Goal: Transaction & Acquisition: Subscribe to service/newsletter

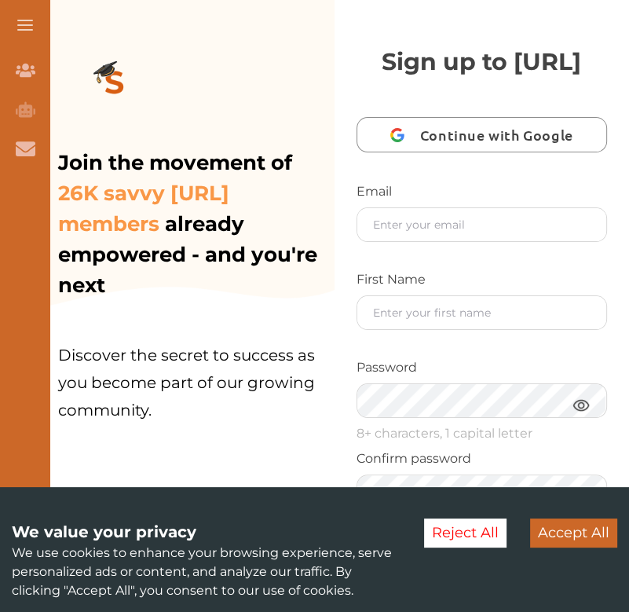
click at [283, 109] on div "Join the movement of 26K savvy StudyCrowd.AI members already empowered - and yo…" at bounding box center [186, 306] width 295 height 612
click at [399, 280] on div "Email First Name Password 8+ characters, 1 capital letter Confirm password I ag…" at bounding box center [482, 390] width 251 height 417
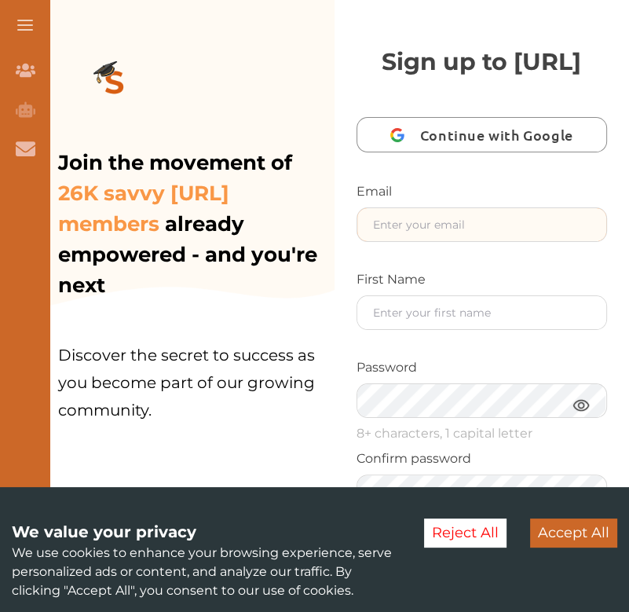
click at [405, 241] on input "text" at bounding box center [482, 224] width 250 height 33
type input "oliviaweldon0@gmail.com"
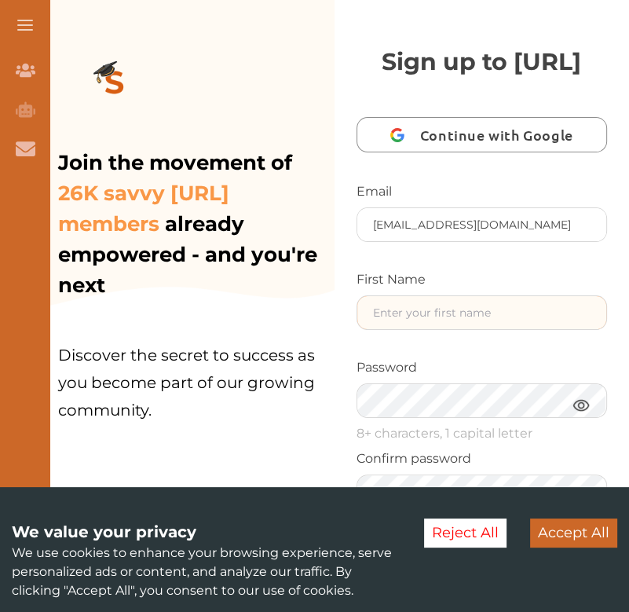
type input "[PERSON_NAME]"
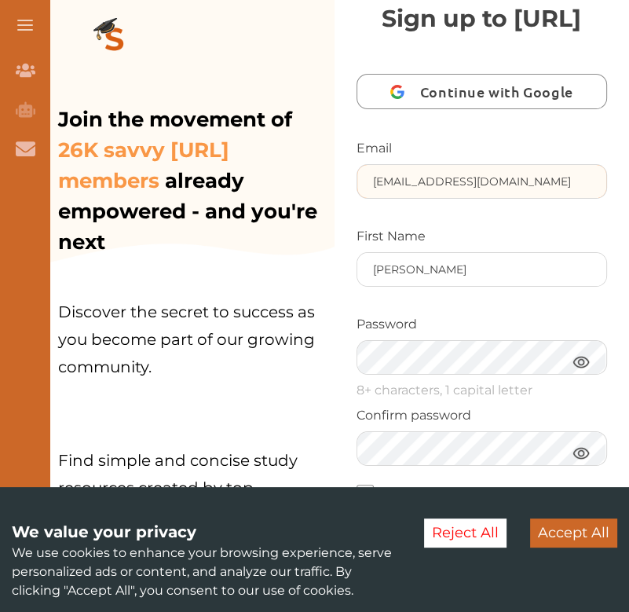
scroll to position [45, 0]
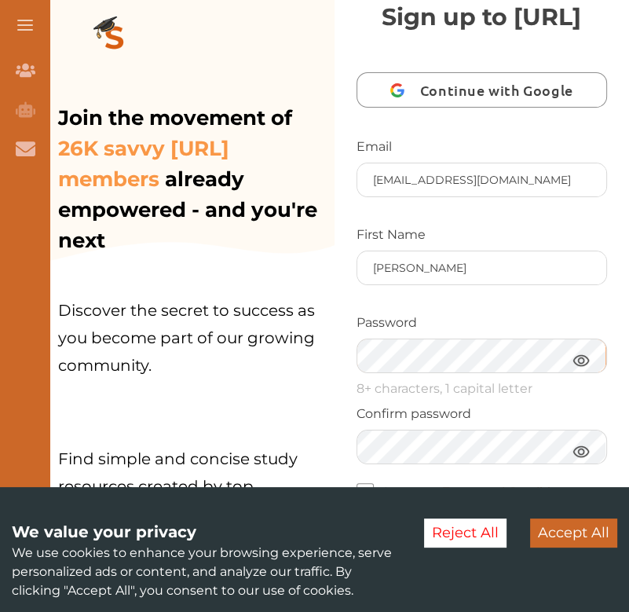
click at [357, 561] on free "Sign up for free" at bounding box center [482, 581] width 251 height 40
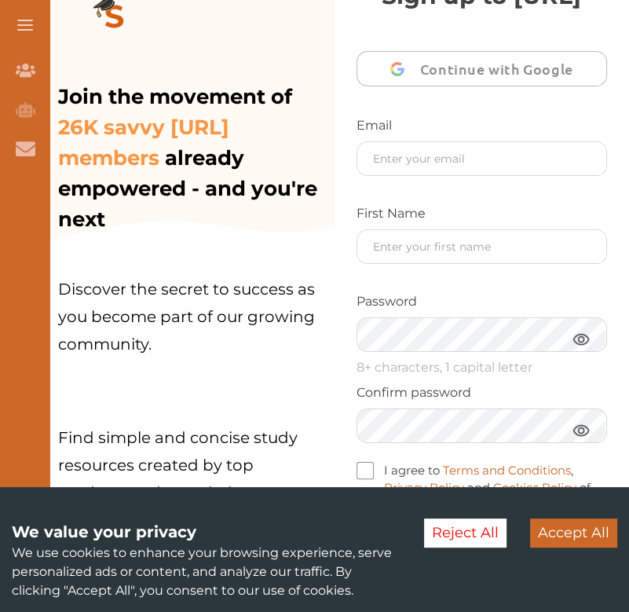
scroll to position [79, 0]
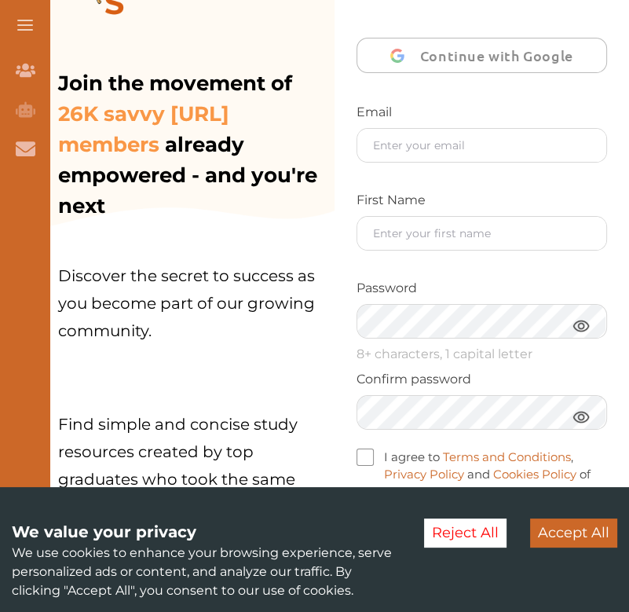
click at [577, 335] on img at bounding box center [581, 326] width 19 height 20
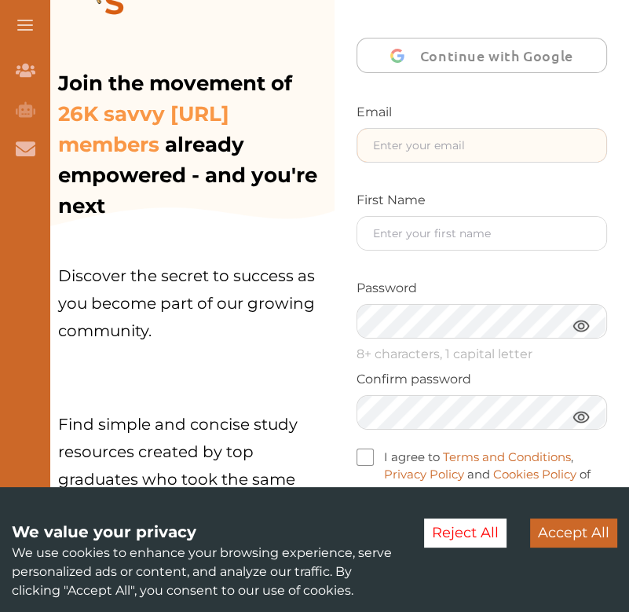
click at [369, 162] on input "text" at bounding box center [482, 145] width 250 height 33
type input "oliviaweldon0@gmail.com"
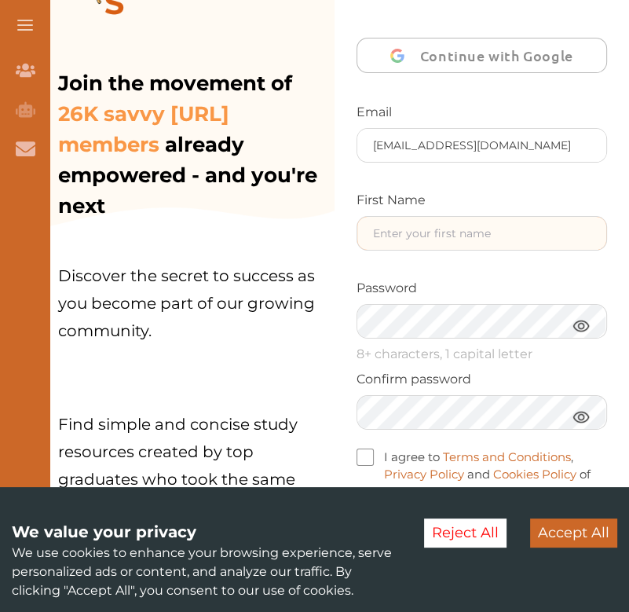
type input "[PERSON_NAME]"
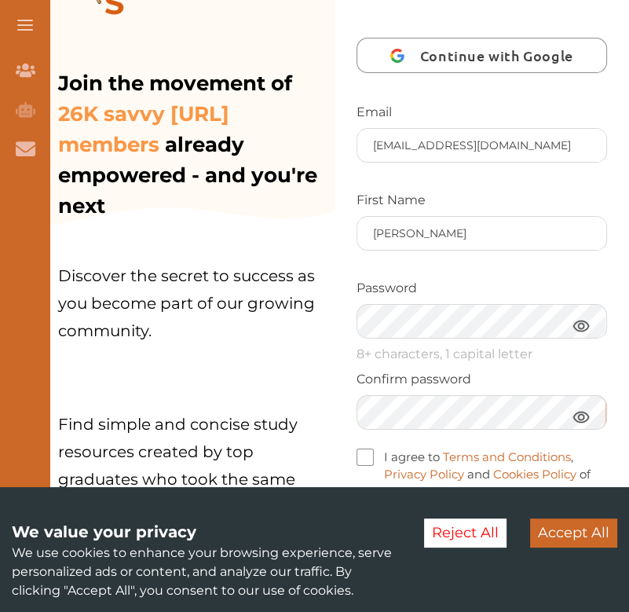
click at [357, 526] on free "Sign up for free" at bounding box center [482, 546] width 251 height 40
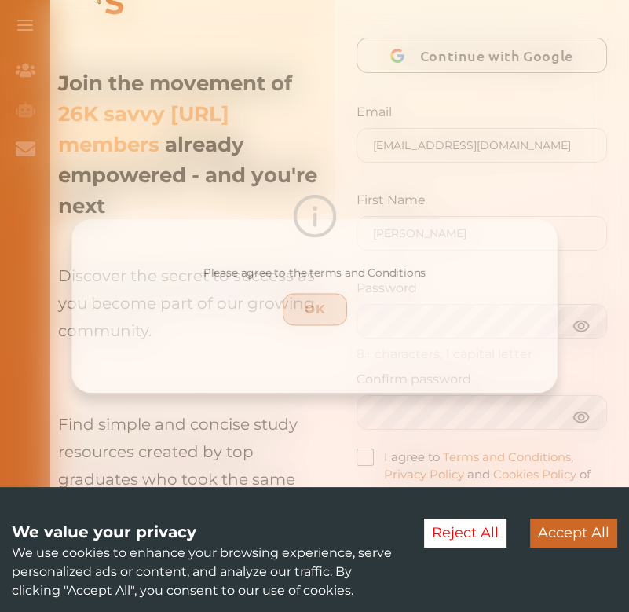
click at [330, 311] on p "OK" at bounding box center [315, 309] width 52 height 19
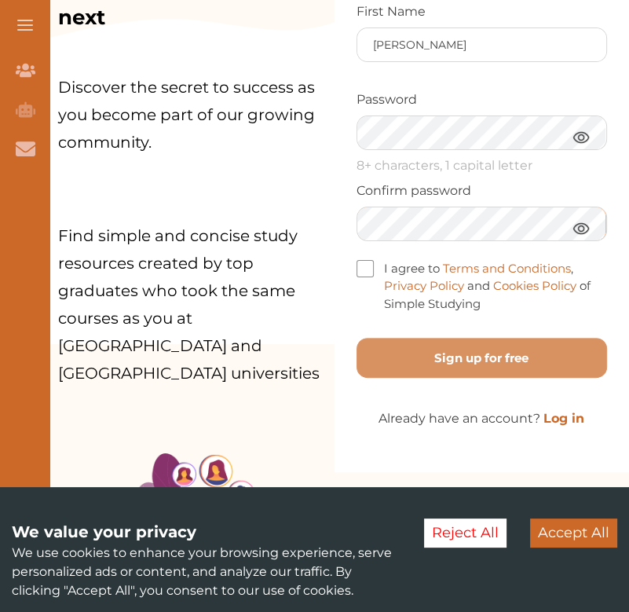
scroll to position [269, 0]
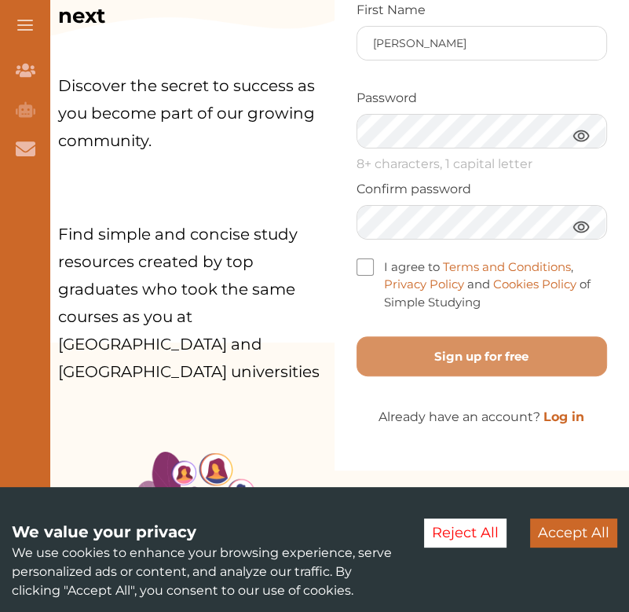
click at [362, 291] on div "Email oliviaweldon0@gmail.com First Name Olivia Password 8+ characters, 1 capit…" at bounding box center [482, 121] width 251 height 417
click at [364, 276] on span at bounding box center [365, 266] width 17 height 17
click at [481, 294] on input "I agree to Terms and Conditions , Privacy Policy and Cookies Policy of Simple S…" at bounding box center [481, 294] width 0 height 0
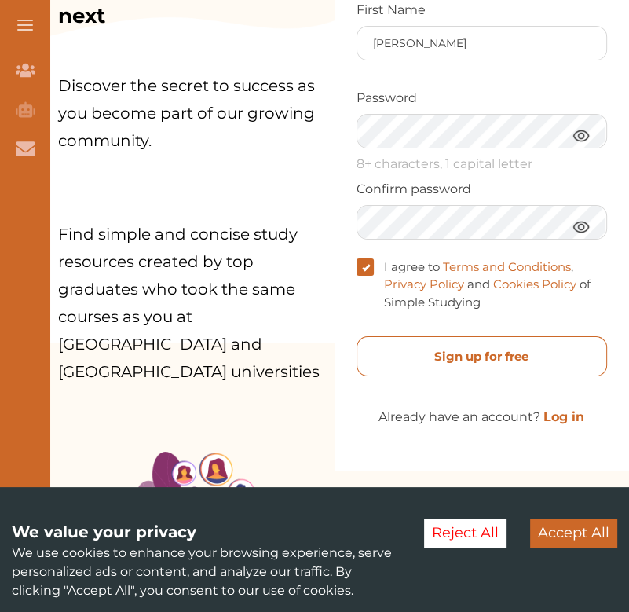
click at [454, 376] on free "Sign up for free" at bounding box center [482, 356] width 251 height 40
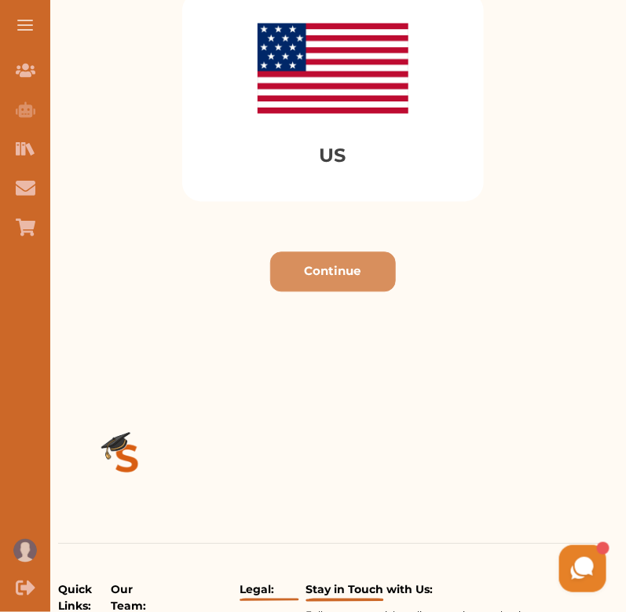
scroll to position [577, 0]
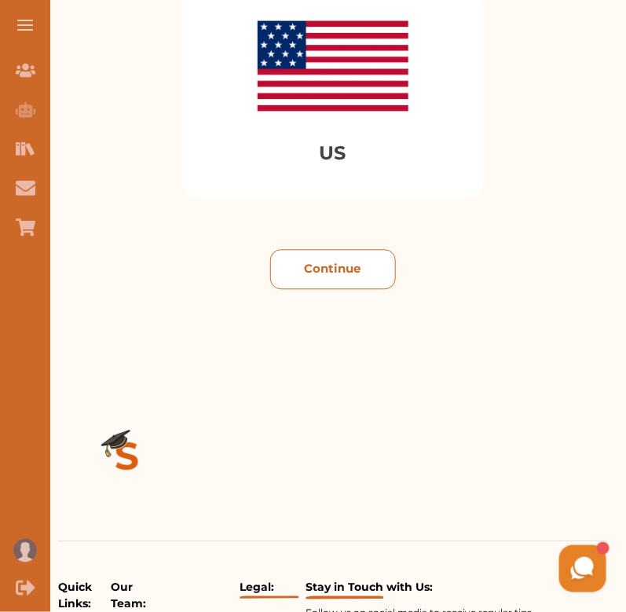
click at [369, 285] on button "Continue" at bounding box center [333, 270] width 126 height 40
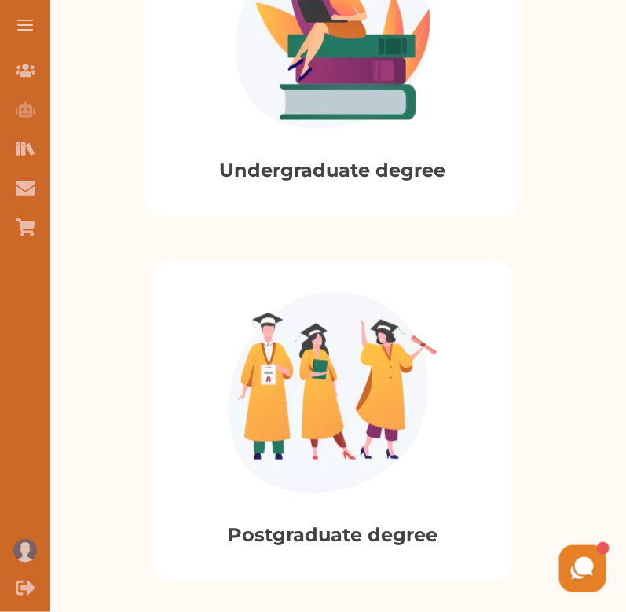
scroll to position [573, 0]
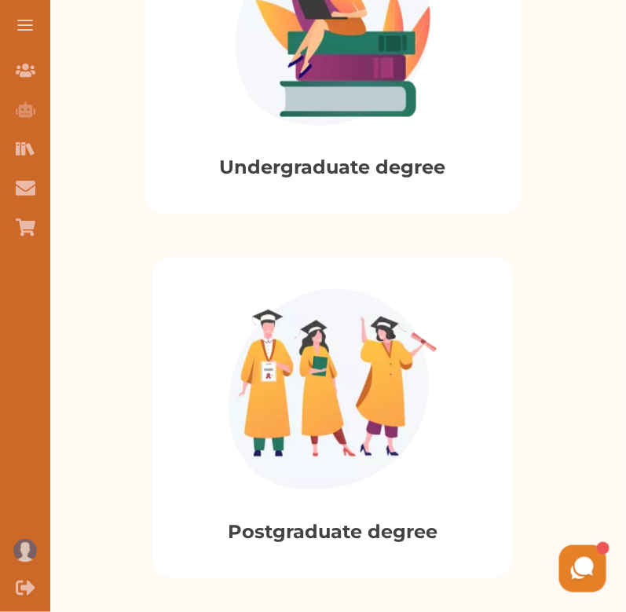
click at [364, 121] on img at bounding box center [333, 28] width 195 height 196
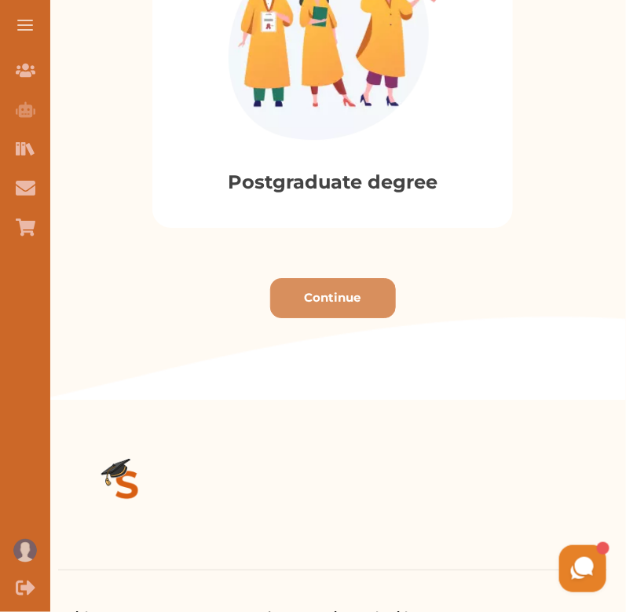
scroll to position [963, 0]
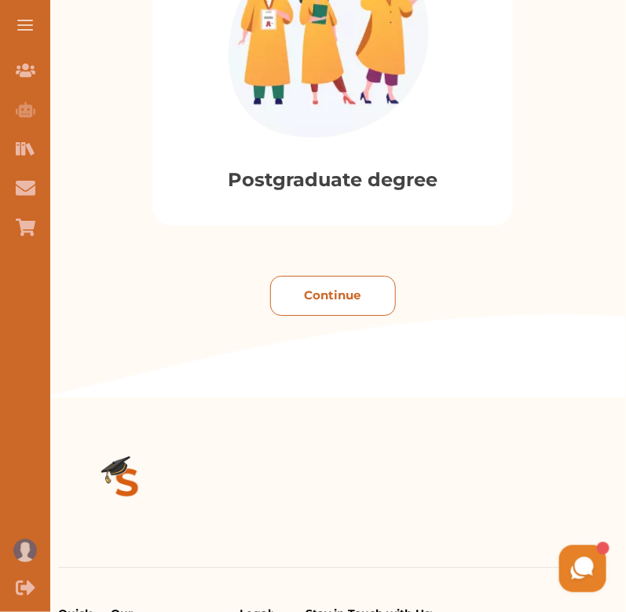
click at [339, 311] on button "Continue" at bounding box center [333, 296] width 126 height 40
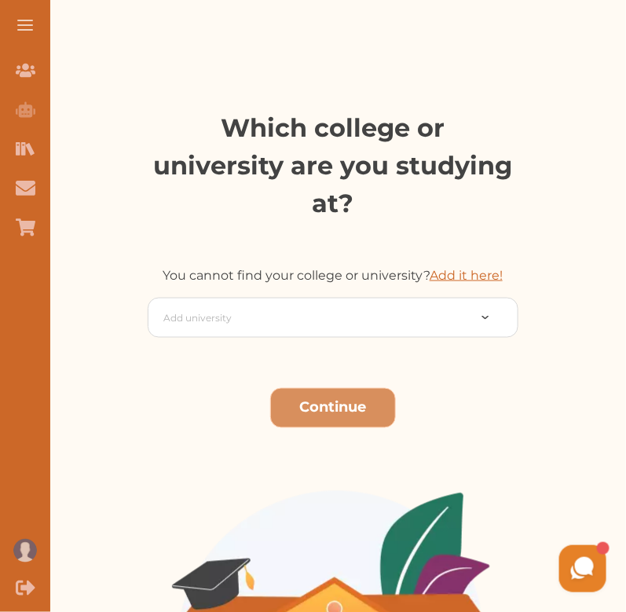
scroll to position [279, 0]
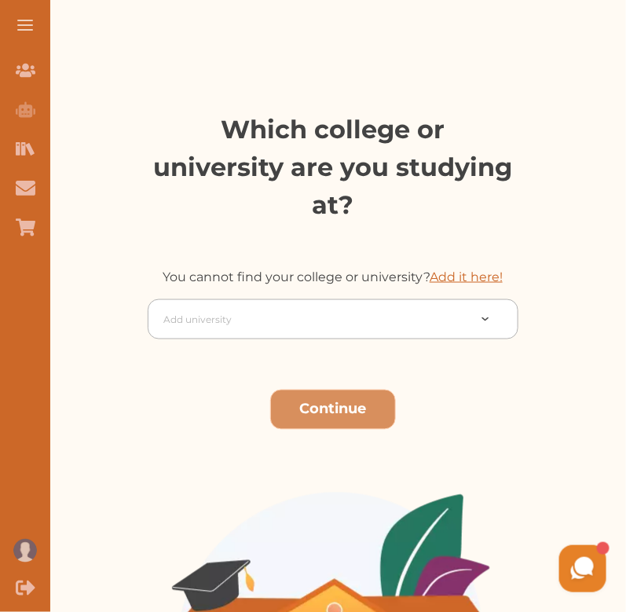
click at [302, 309] on div at bounding box center [315, 320] width 303 height 22
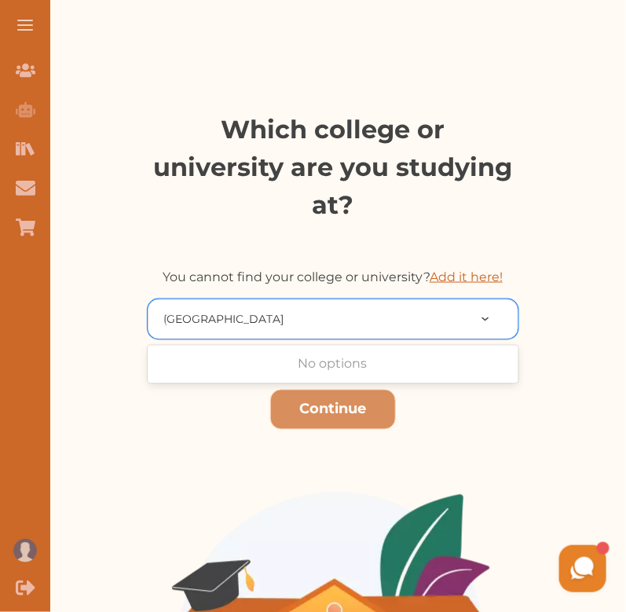
type input "[GEOGRAPHIC_DATA]"
click at [363, 390] on button "Continue" at bounding box center [333, 410] width 126 height 40
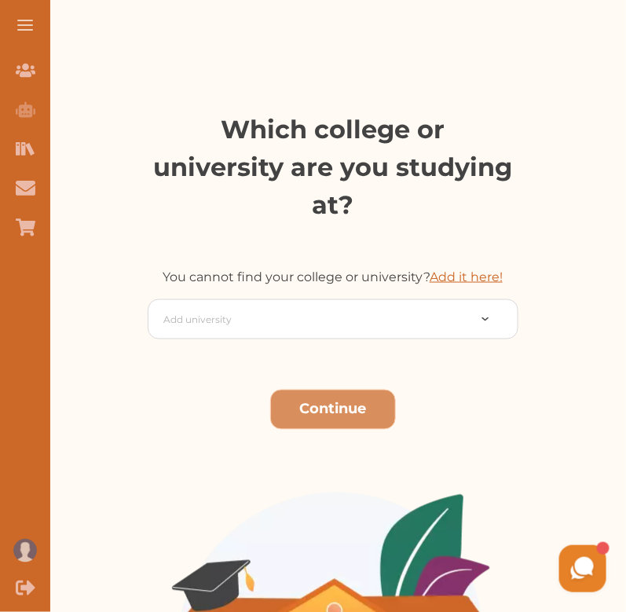
click at [473, 269] on link "Add it here!" at bounding box center [466, 276] width 73 height 15
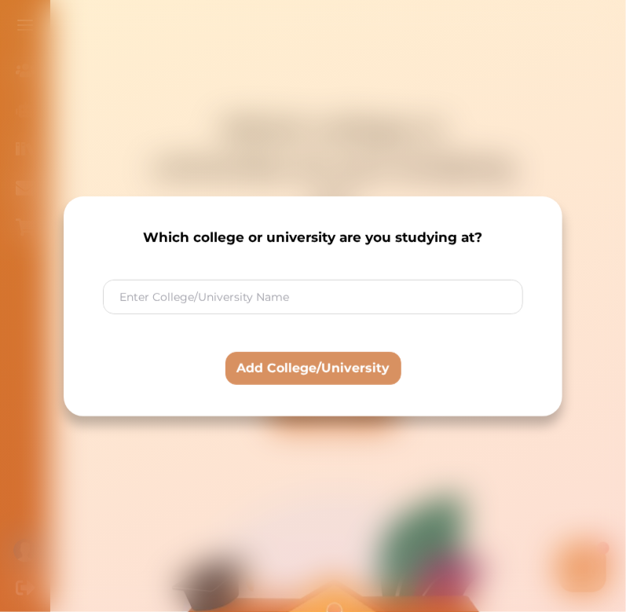
click at [362, 299] on input at bounding box center [313, 296] width 419 height 33
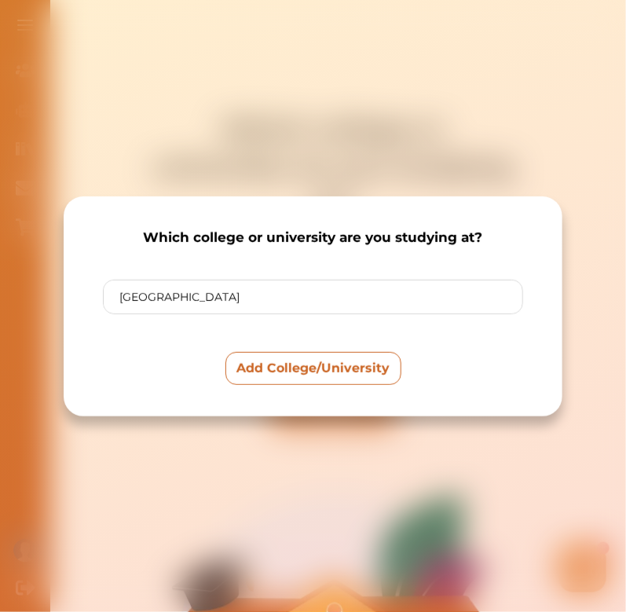
type input "[GEOGRAPHIC_DATA]"
click at [285, 379] on button "Add College/University" at bounding box center [313, 367] width 176 height 33
click at [275, 373] on p "Add College/University" at bounding box center [312, 367] width 153 height 19
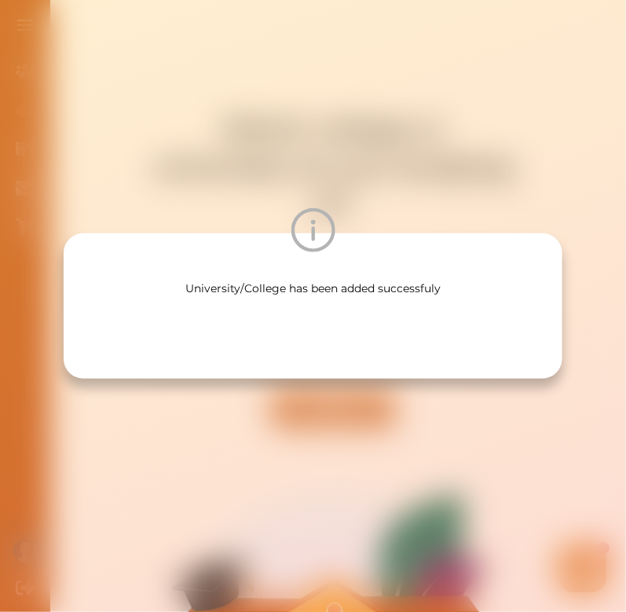
click at [275, 373] on body "Join Our Team Join Our Team AI Tutor (Coming Soon) AI Tutor Study Materials Stu…" at bounding box center [313, 593] width 626 height 1745
click at [275, 373] on div "Unable to create University/College" at bounding box center [313, 306] width 626 height 612
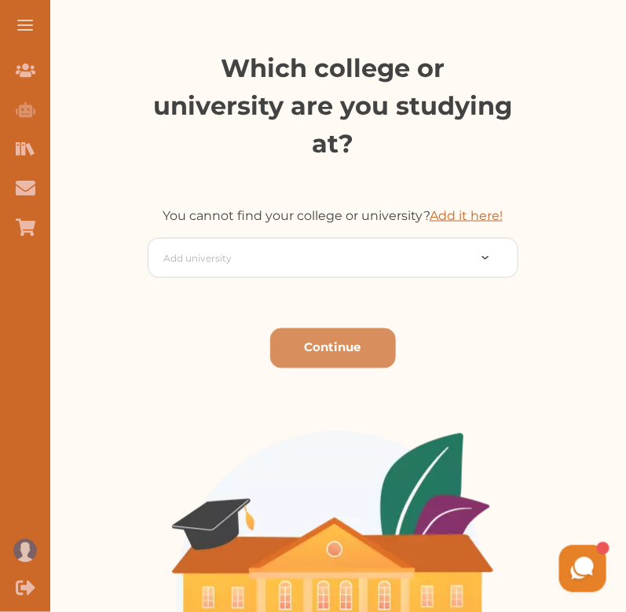
scroll to position [339, 0]
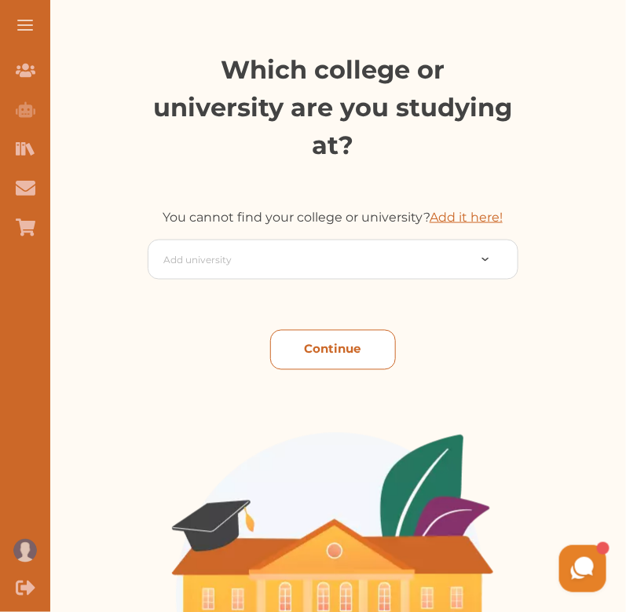
click at [295, 330] on button "Continue" at bounding box center [333, 350] width 126 height 40
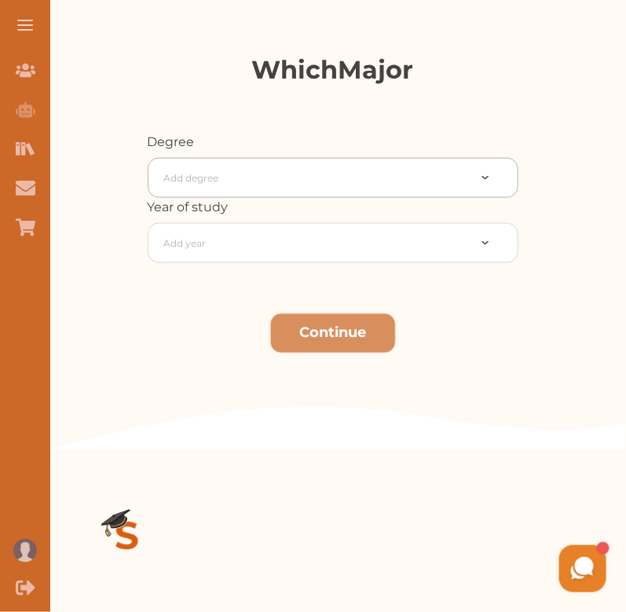
click at [248, 177] on div at bounding box center [315, 178] width 303 height 22
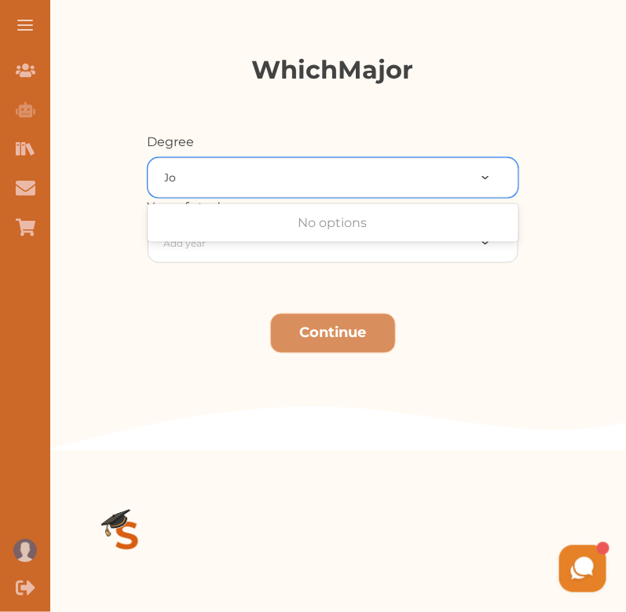
type input "J"
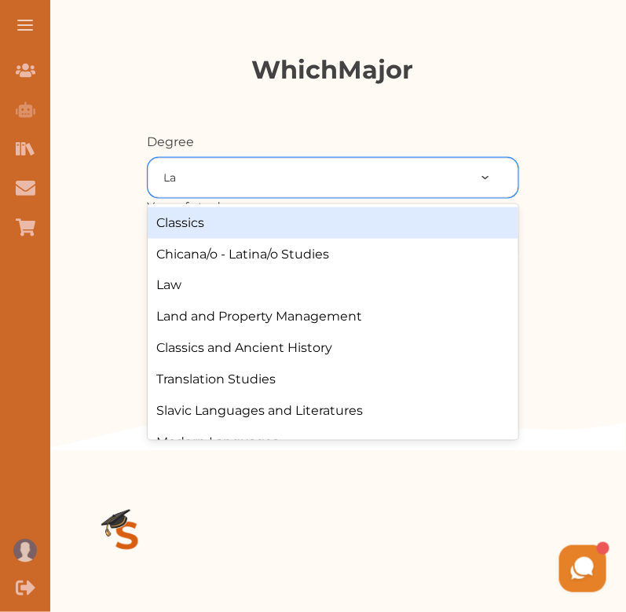
type input "Law"
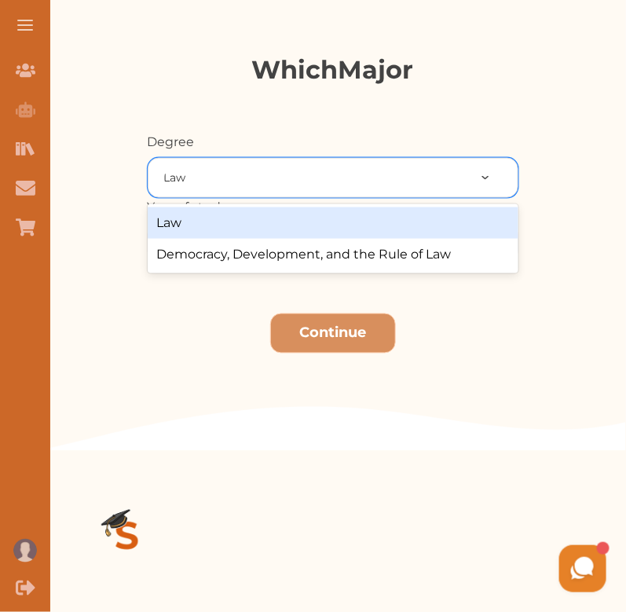
click at [218, 225] on div "Law" at bounding box center [333, 222] width 371 height 31
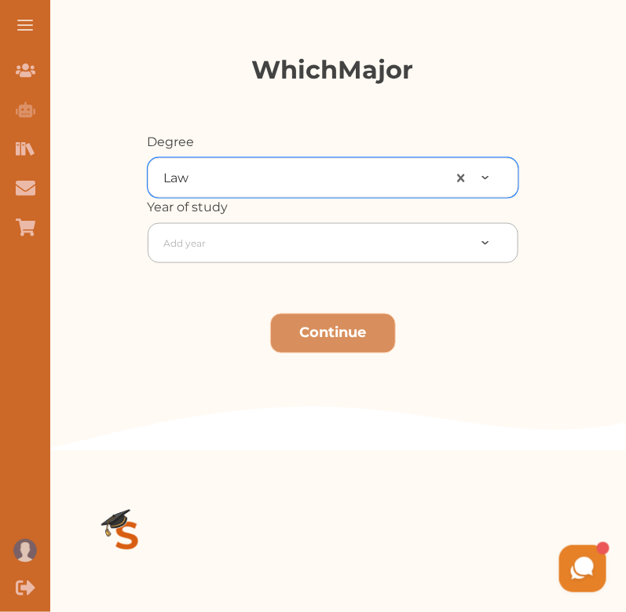
click at [210, 242] on div at bounding box center [315, 243] width 303 height 22
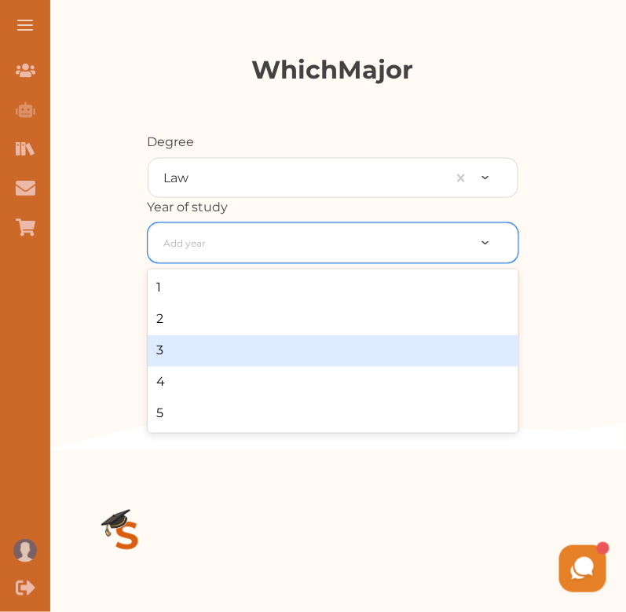
click at [187, 356] on div "3" at bounding box center [333, 350] width 371 height 31
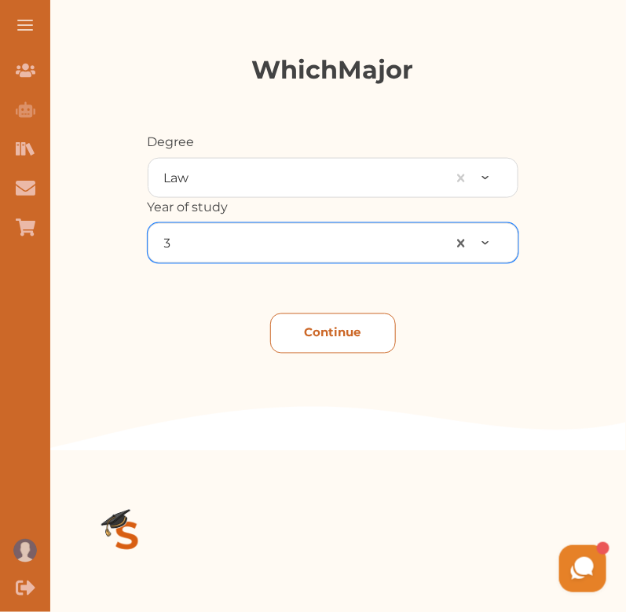
click at [330, 332] on button "Continue" at bounding box center [333, 333] width 126 height 40
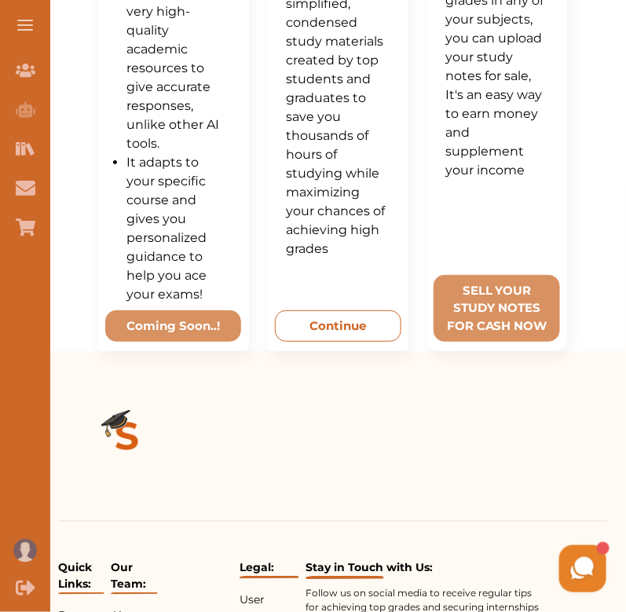
click at [383, 325] on button "Continue" at bounding box center [338, 326] width 126 height 32
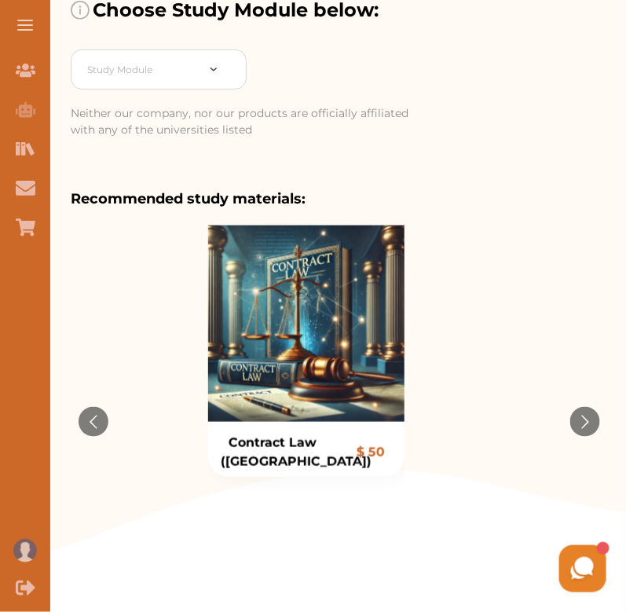
scroll to position [175, 0]
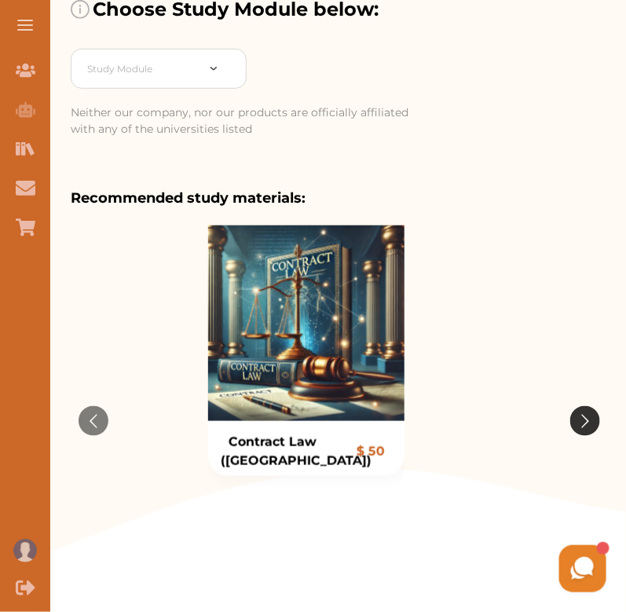
click at [587, 413] on button "Go to next slide" at bounding box center [585, 421] width 30 height 30
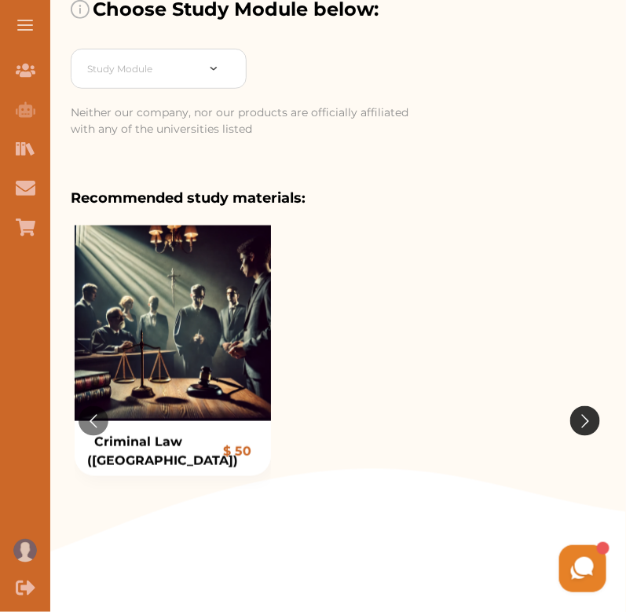
click at [587, 412] on button "Go to next slide" at bounding box center [585, 421] width 30 height 30
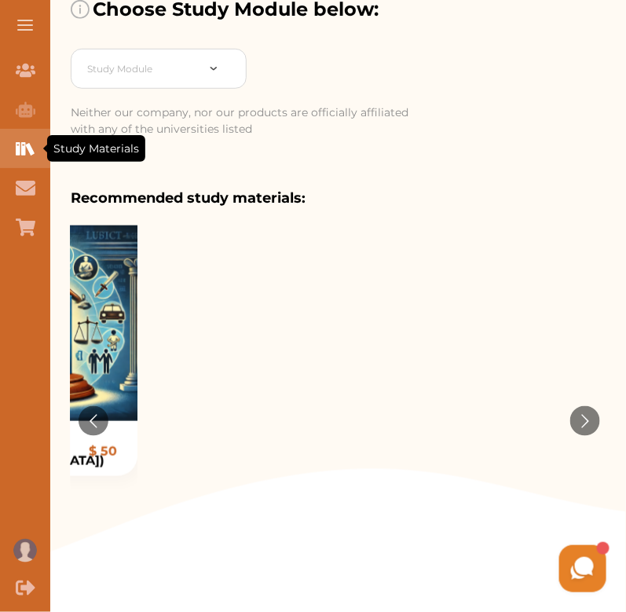
click at [36, 141] on div "Study Materials" at bounding box center [25, 148] width 50 height 39
click at [32, 148] on icon "Study Materials" at bounding box center [26, 149] width 20 height 20
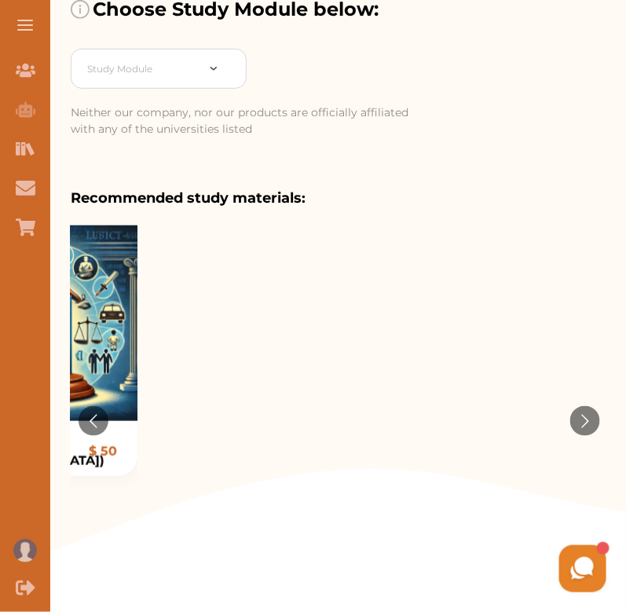
scroll to position [0, 0]
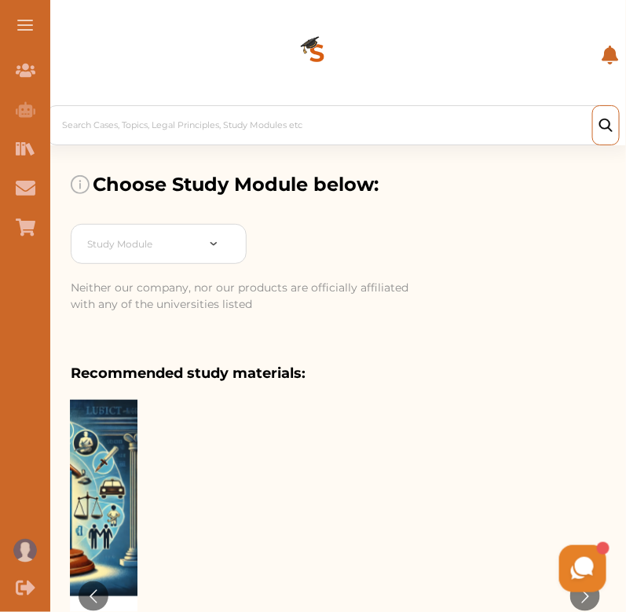
click at [161, 216] on div "Choose Study Module below:" at bounding box center [333, 184] width 524 height 79
click at [160, 236] on div at bounding box center [141, 244] width 108 height 22
drag, startPoint x: 181, startPoint y: 317, endPoint x: 185, endPoint y: 291, distance: 25.3
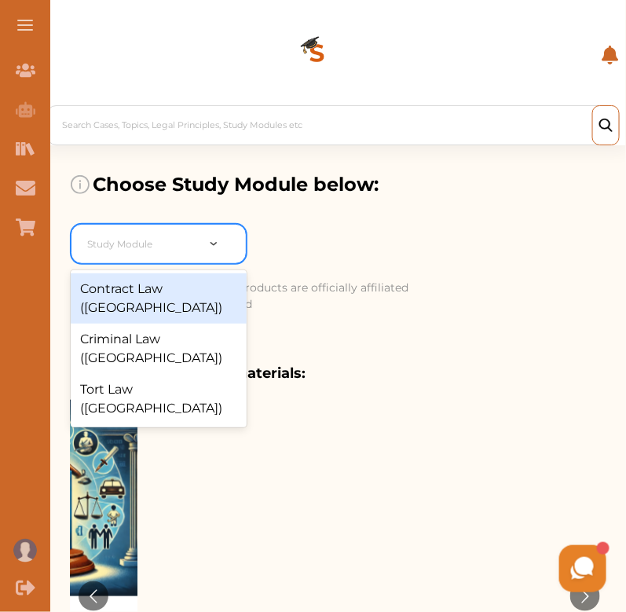
click at [139, 251] on div at bounding box center [141, 244] width 108 height 22
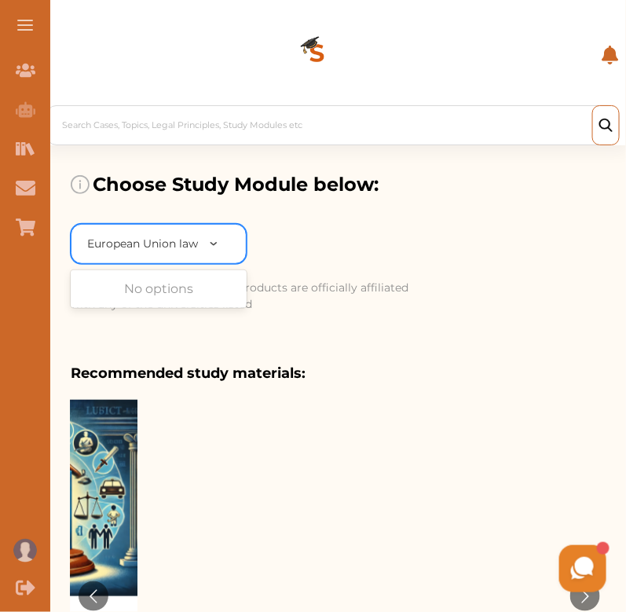
type input "European Union law"
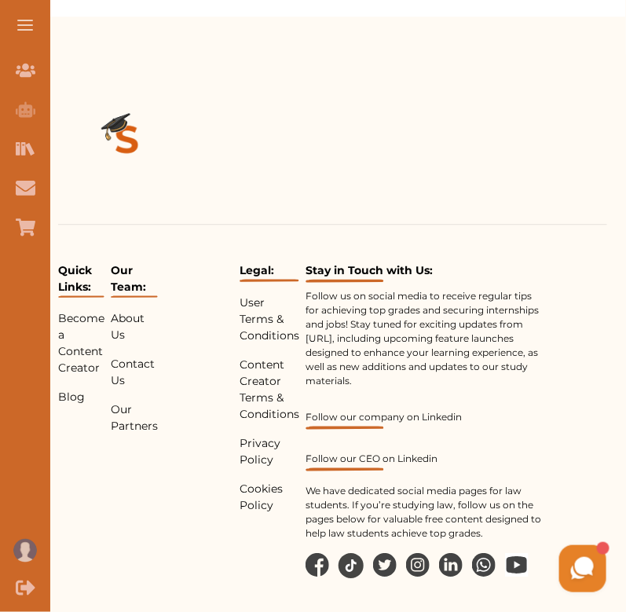
scroll to position [886, 0]
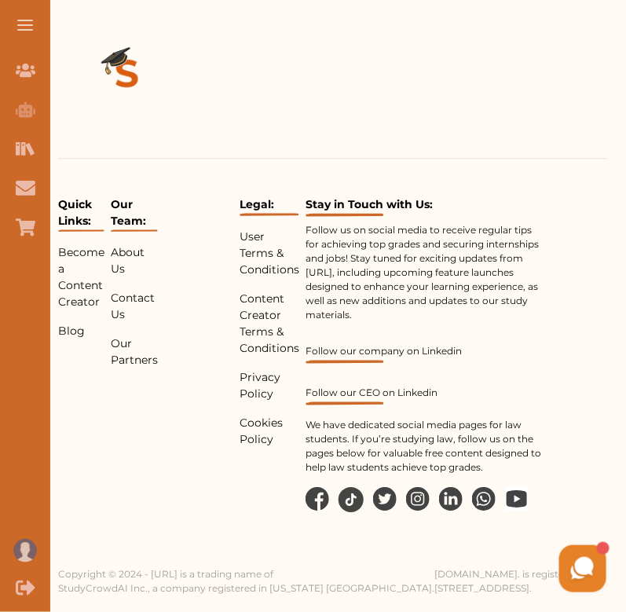
click at [26, 32] on button at bounding box center [25, 25] width 50 height 50
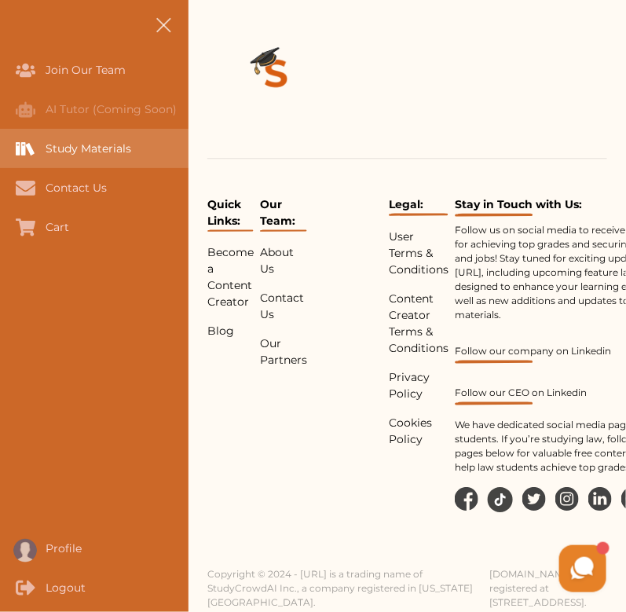
click at [64, 156] on div "Study Materials" at bounding box center [94, 148] width 189 height 39
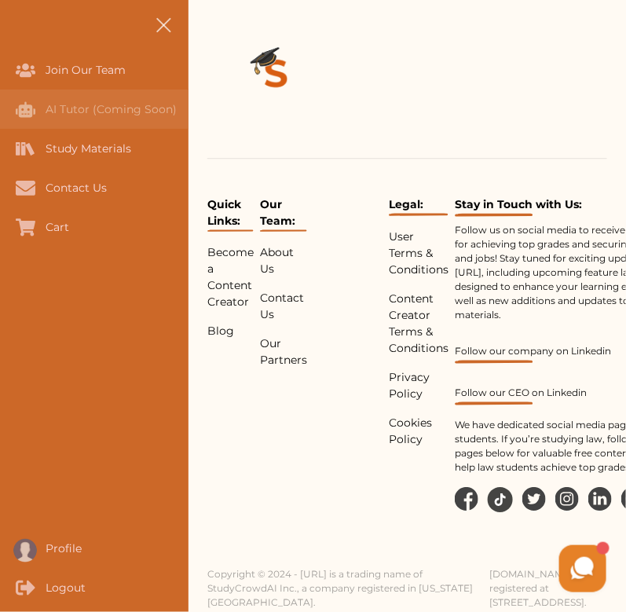
click at [46, 98] on div "AI Tutor (Coming Soon)" at bounding box center [25, 109] width 50 height 39
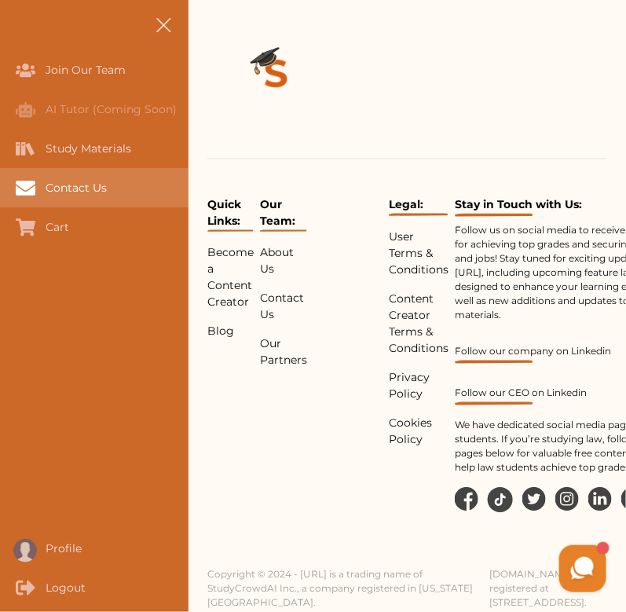
click at [60, 197] on div "Contact Us" at bounding box center [94, 187] width 189 height 39
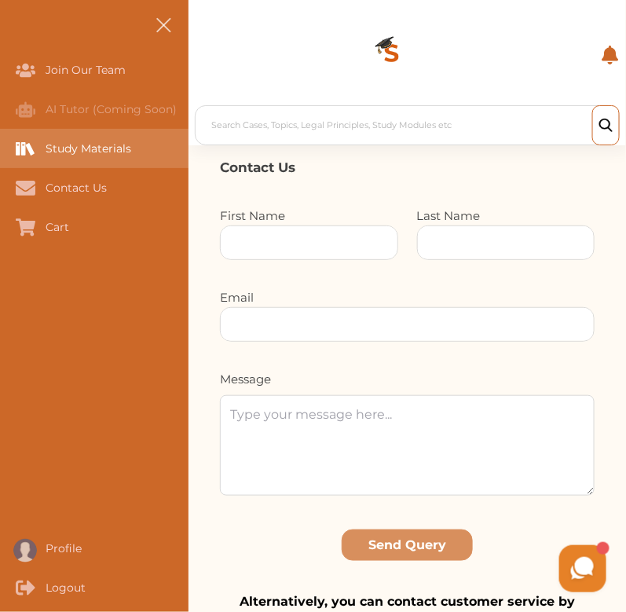
click at [0, 153] on div "Study Materials" at bounding box center [0, 148] width 0 height 39
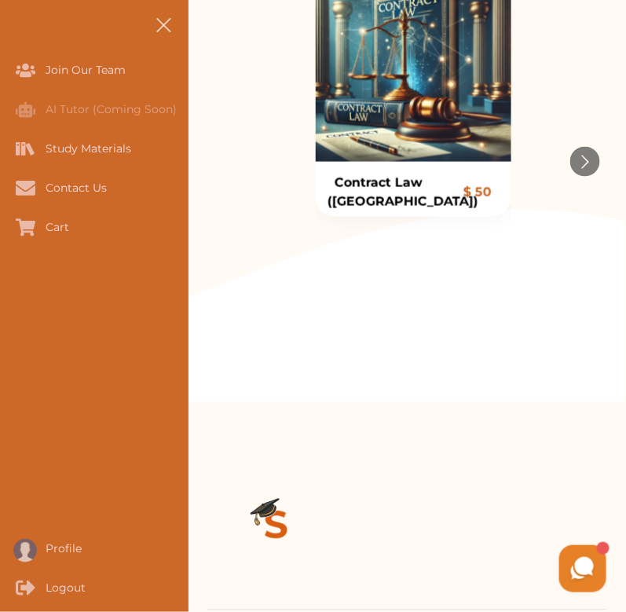
scroll to position [364, 0]
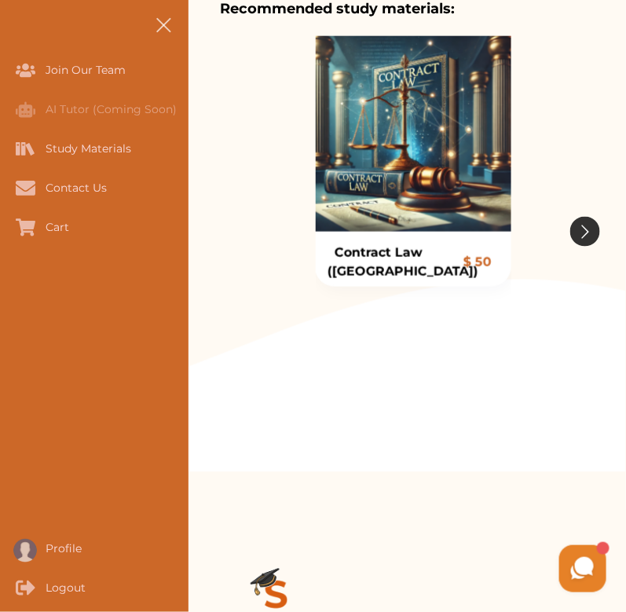
click at [581, 230] on button "Go to next slide" at bounding box center [585, 232] width 30 height 30
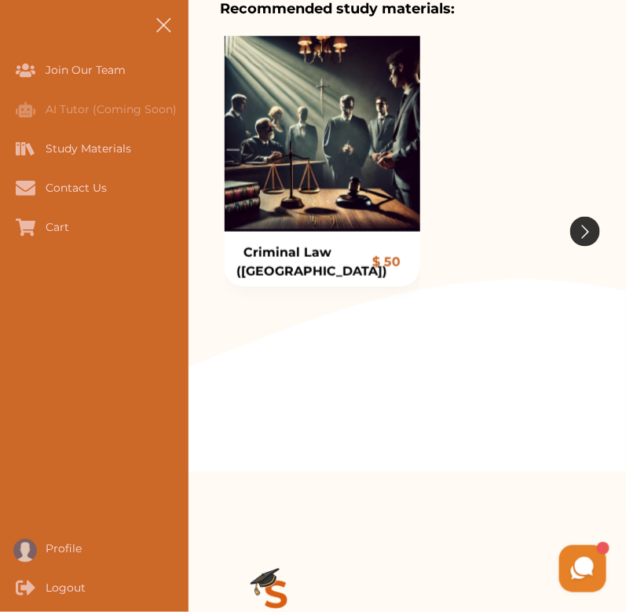
click at [581, 230] on button "Go to next slide" at bounding box center [585, 232] width 30 height 30
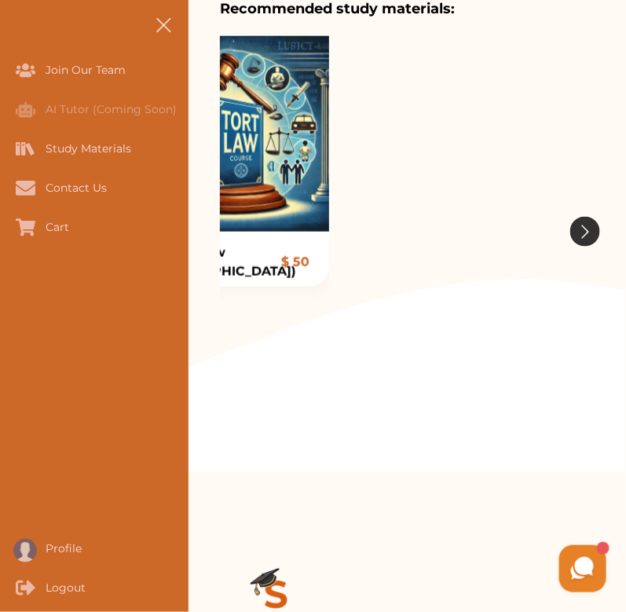
click at [581, 230] on button "Go to next slide" at bounding box center [585, 232] width 30 height 30
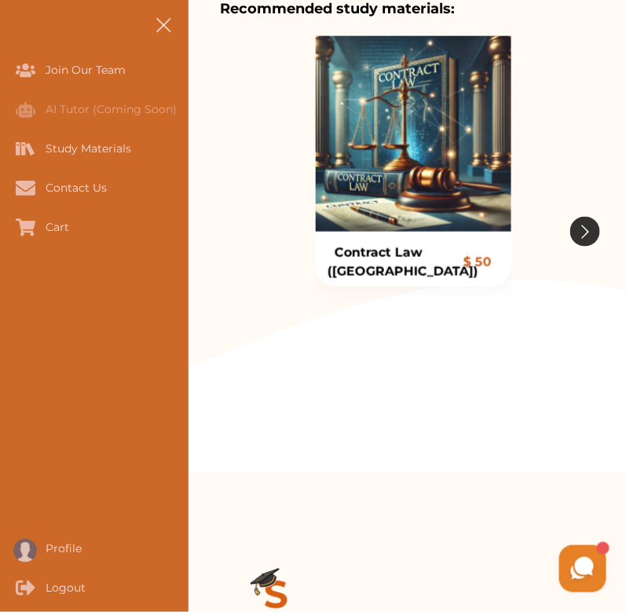
click at [581, 230] on button "Go to next slide" at bounding box center [585, 232] width 30 height 30
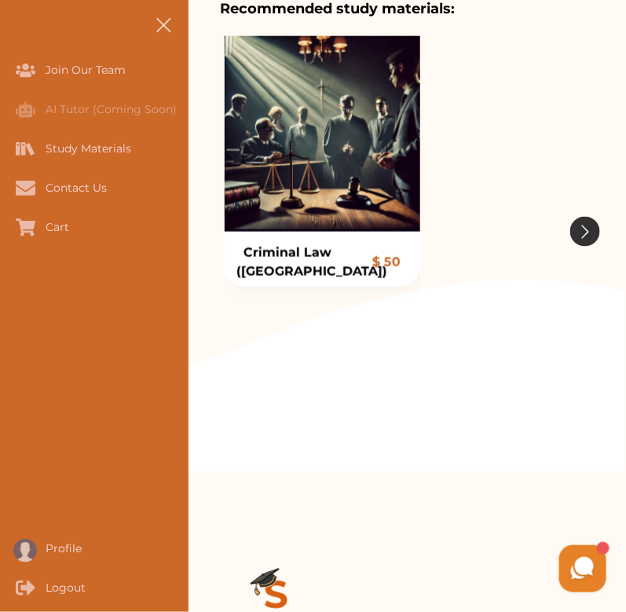
click at [581, 230] on button "Go to next slide" at bounding box center [585, 232] width 30 height 30
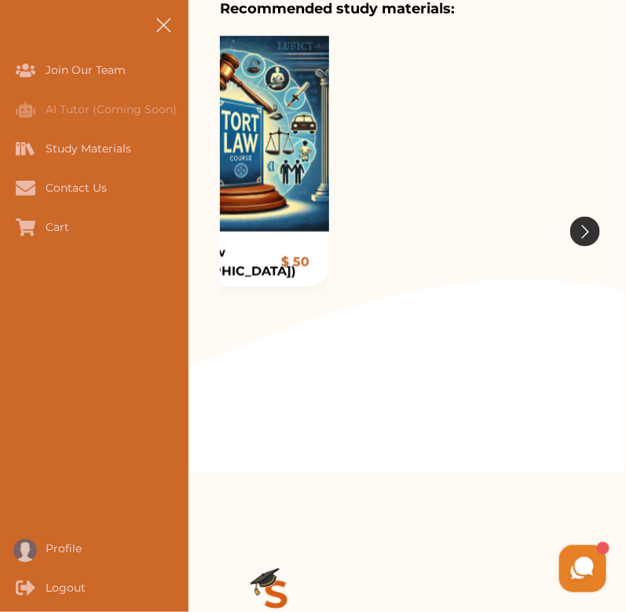
scroll to position [0, 0]
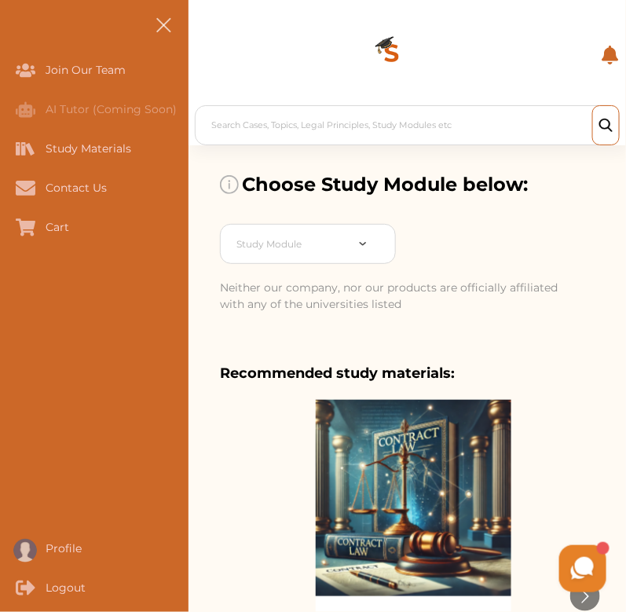
click at [389, 47] on img at bounding box center [391, 55] width 113 height 88
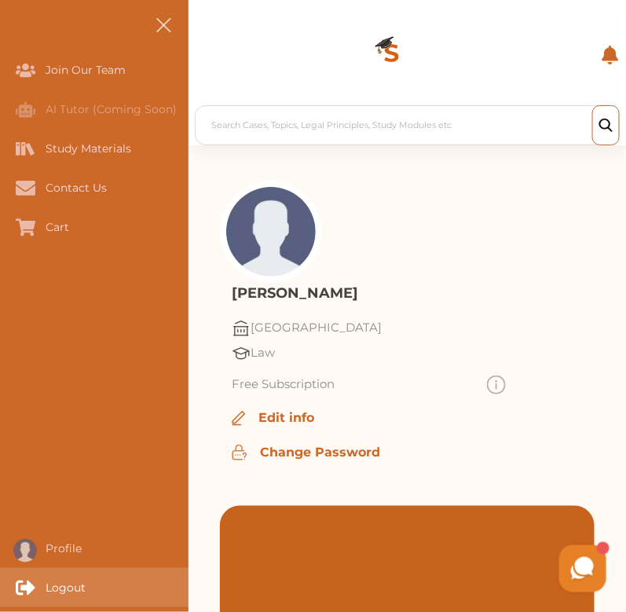
click at [59, 599] on div "Logout" at bounding box center [94, 587] width 189 height 39
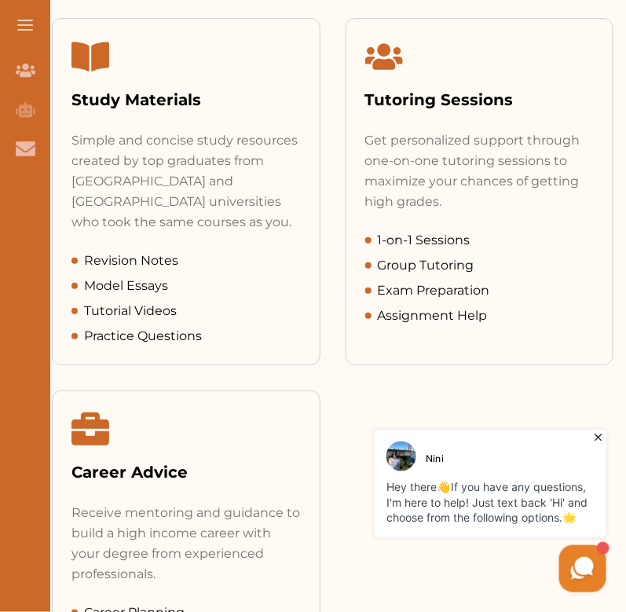
scroll to position [1194, 0]
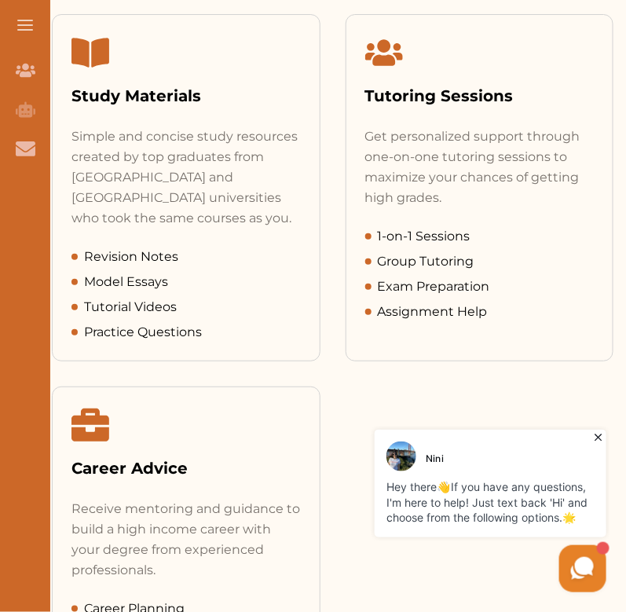
click at [151, 142] on div "Simple and concise study resources created by top graduates from US and UK univ…" at bounding box center [185, 177] width 229 height 102
click at [130, 298] on span "Tutorial Videos" at bounding box center [130, 307] width 93 height 19
click at [225, 209] on div "Simple and concise study resources created by top graduates from US and UK univ…" at bounding box center [186, 233] width 267 height 215
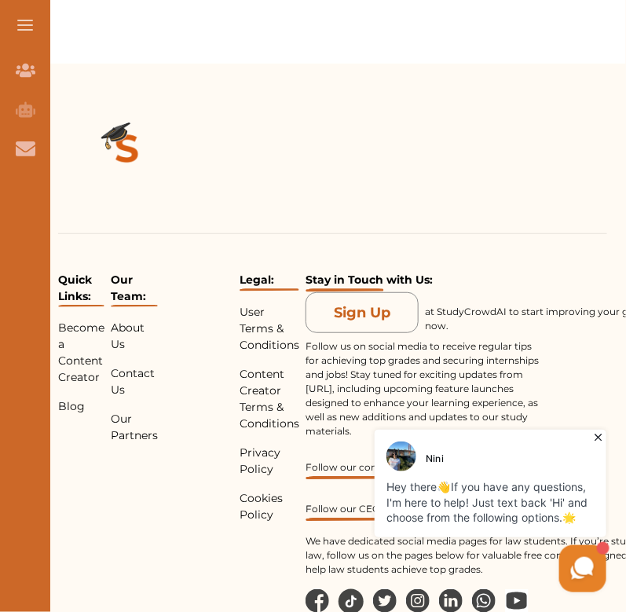
scroll to position [5109, 0]
